Goal: Navigation & Orientation: Understand site structure

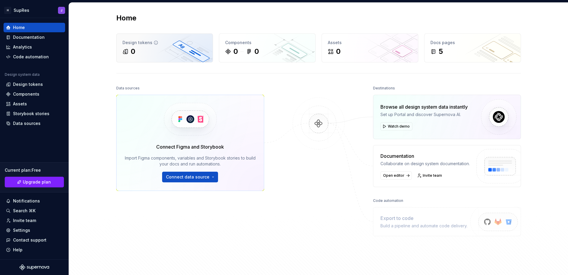
click at [158, 55] on div "0" at bounding box center [164, 51] width 84 height 9
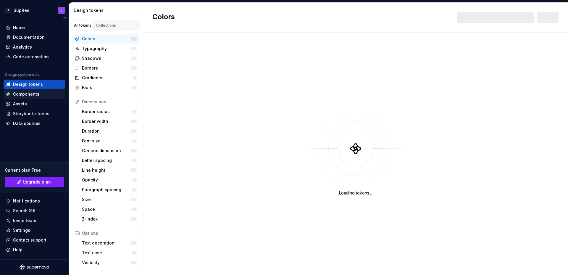
click at [23, 93] on div "Components" at bounding box center [26, 94] width 26 height 6
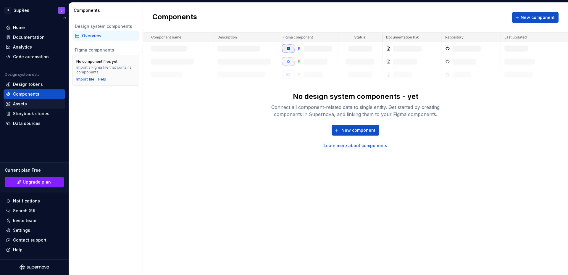
click at [18, 105] on div "Assets" at bounding box center [20, 104] width 14 height 6
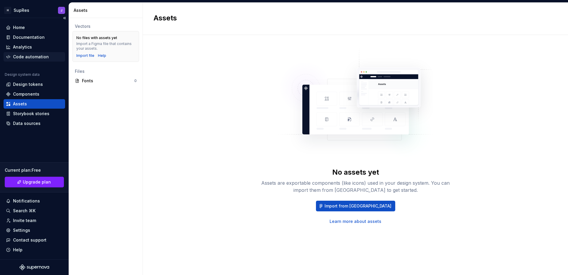
click at [31, 58] on div "Code automation" at bounding box center [31, 57] width 36 height 6
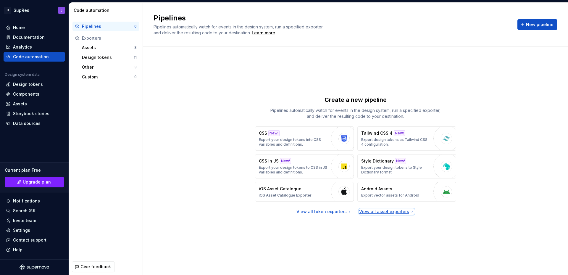
click at [377, 211] on div "View all asset exporters" at bounding box center [386, 212] width 55 height 6
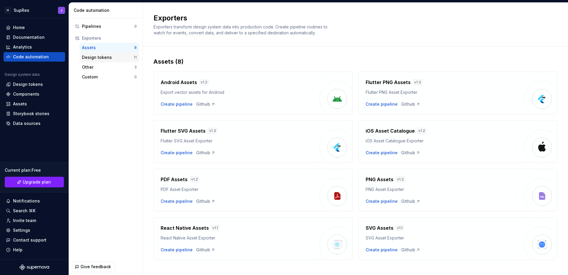
click at [98, 58] on div "Design tokens" at bounding box center [108, 57] width 52 height 6
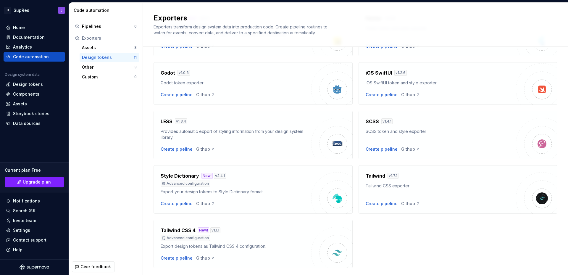
scroll to position [134, 0]
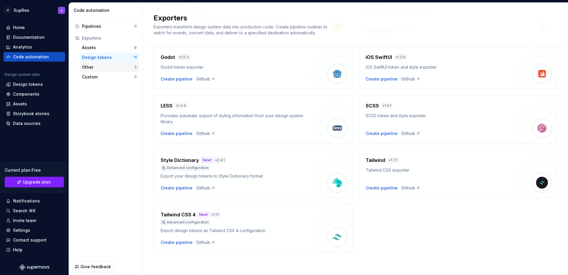
click at [102, 66] on div "Other" at bounding box center [108, 67] width 52 height 6
